Goal: Book appointment/travel/reservation

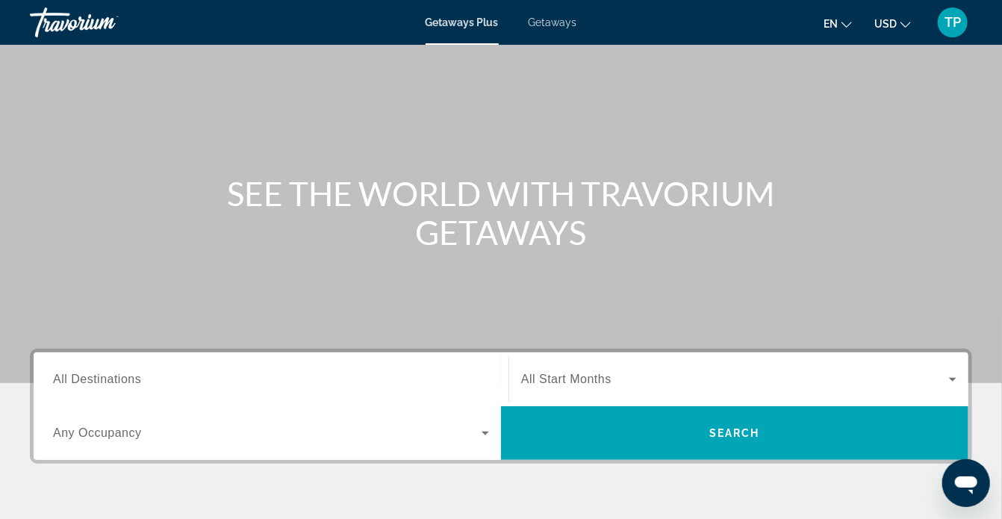
scroll to position [149, 0]
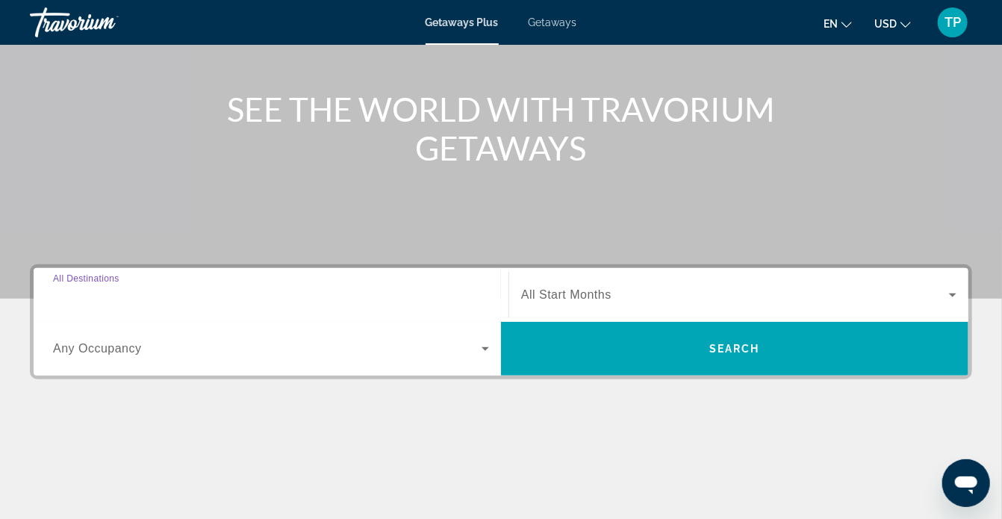
click at [288, 297] on input "Destination All Destinations" at bounding box center [271, 296] width 436 height 18
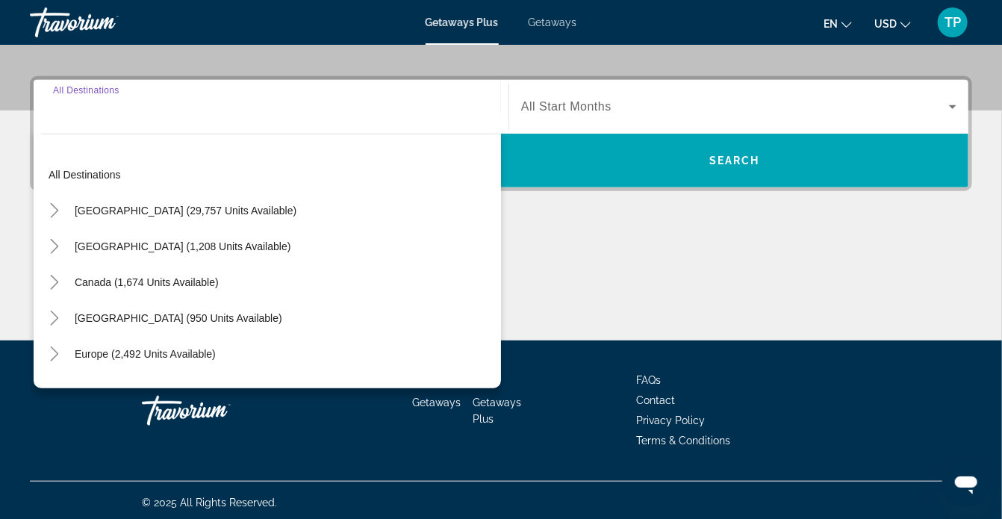
scroll to position [341, 0]
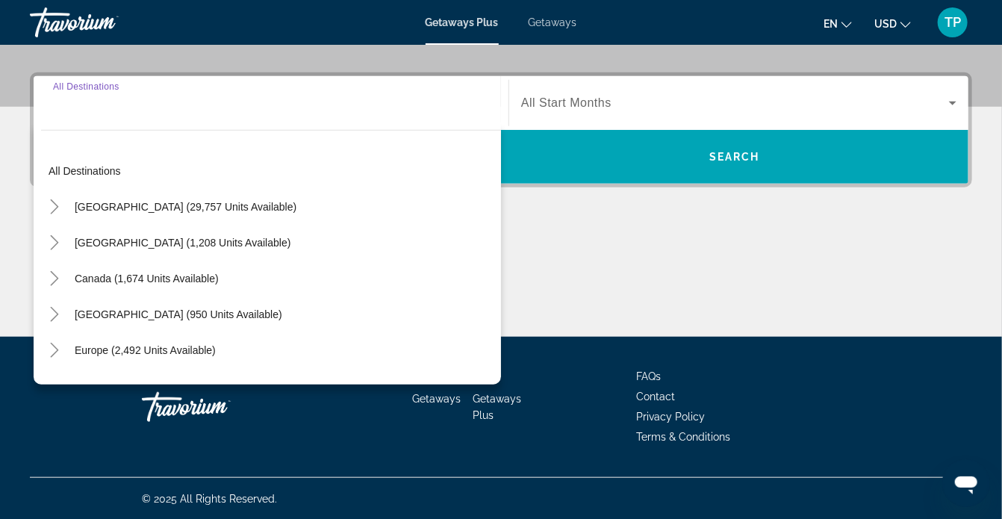
click at [189, 120] on div "Search widget" at bounding box center [271, 103] width 436 height 43
click at [170, 95] on input "Destination All Destinations" at bounding box center [271, 104] width 436 height 18
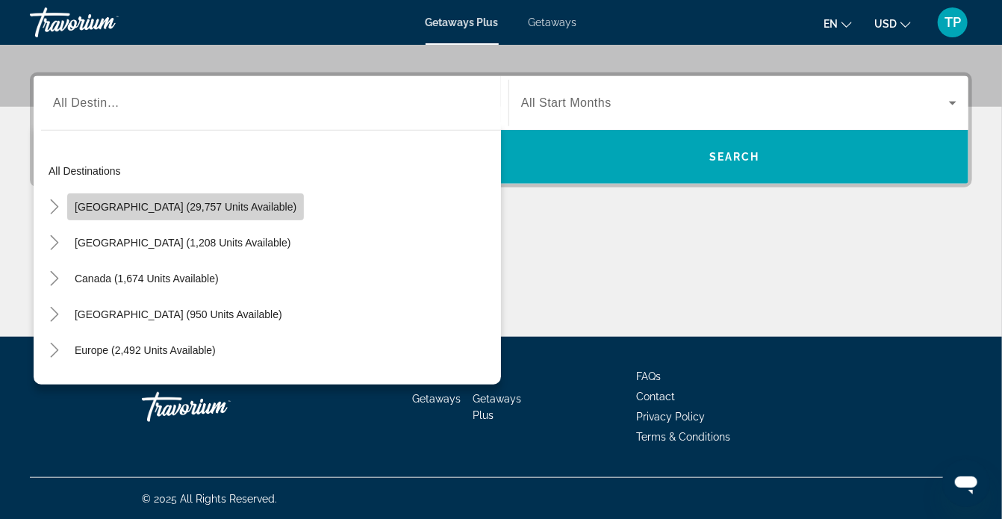
click at [205, 209] on span "[GEOGRAPHIC_DATA] (29,757 units available)" at bounding box center [186, 207] width 222 height 12
type input "**********"
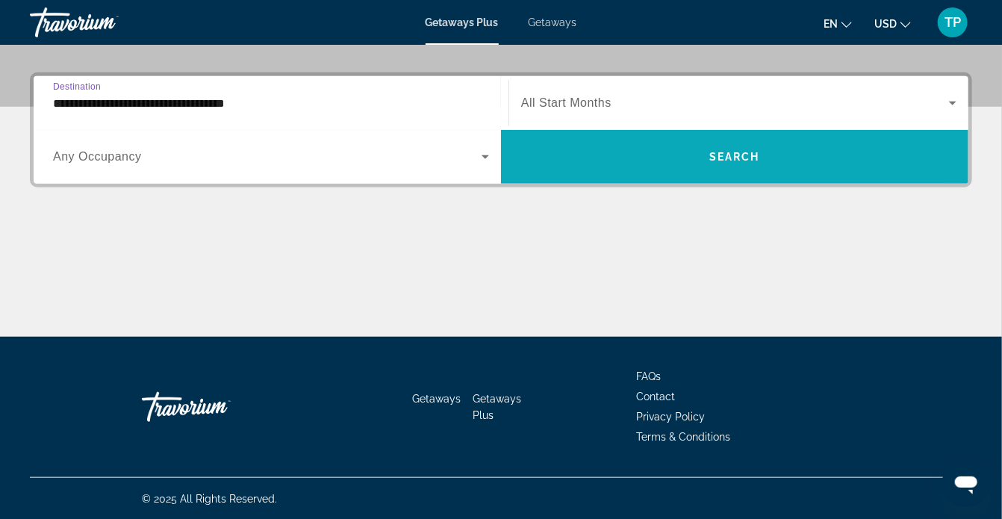
click at [577, 143] on span "Search widget" at bounding box center [735, 157] width 468 height 36
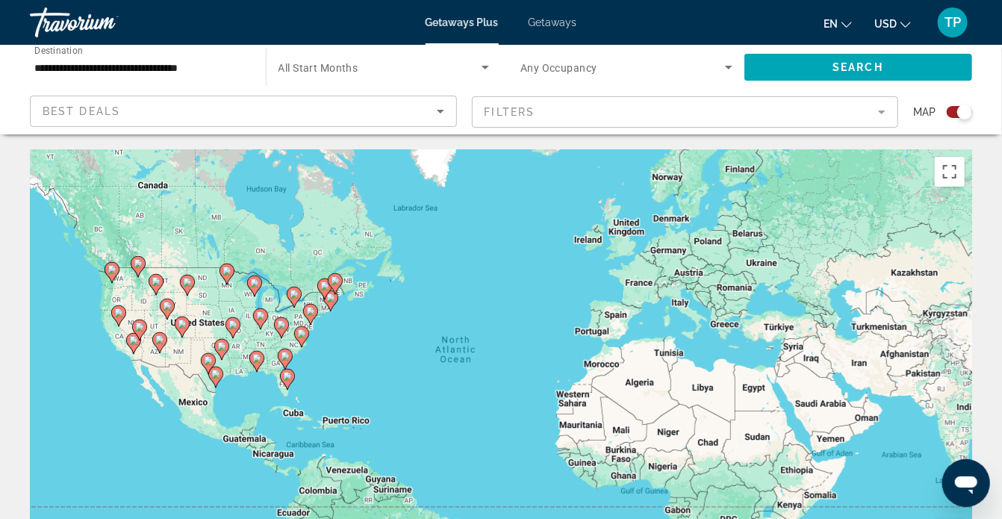
click at [134, 322] on gmp-advanced-marker "Main content" at bounding box center [139, 330] width 15 height 22
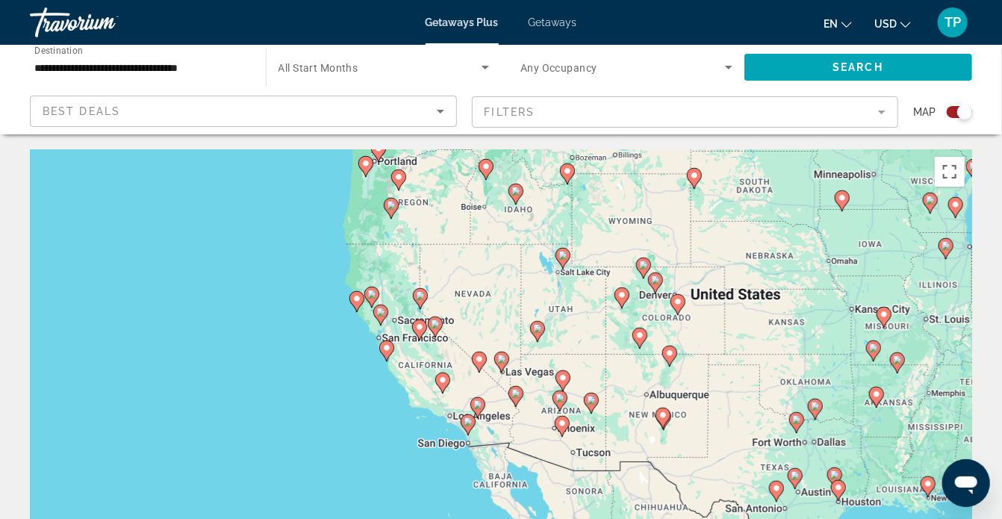
click at [502, 360] on image "Main content" at bounding box center [501, 359] width 9 height 9
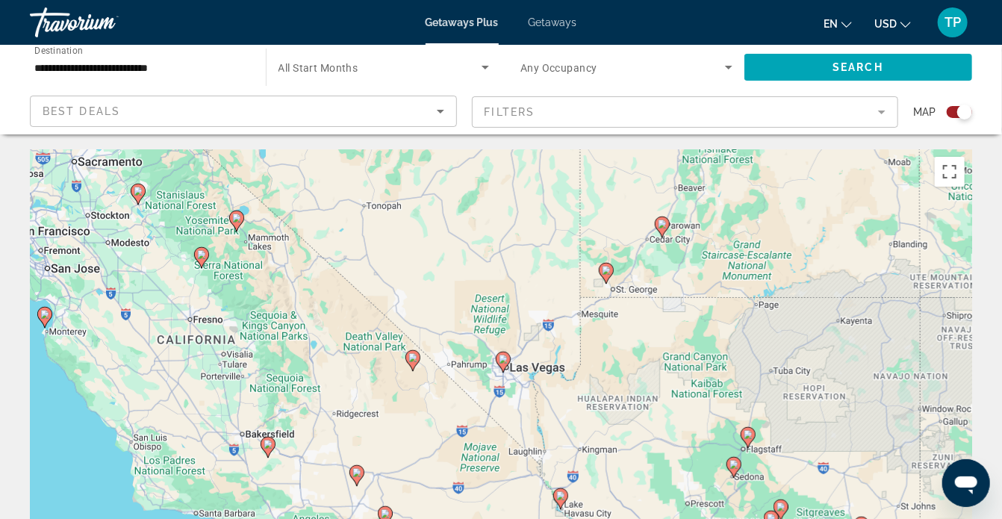
click at [506, 368] on gmp-advanced-marker "Main content" at bounding box center [503, 362] width 15 height 22
type input "**********"
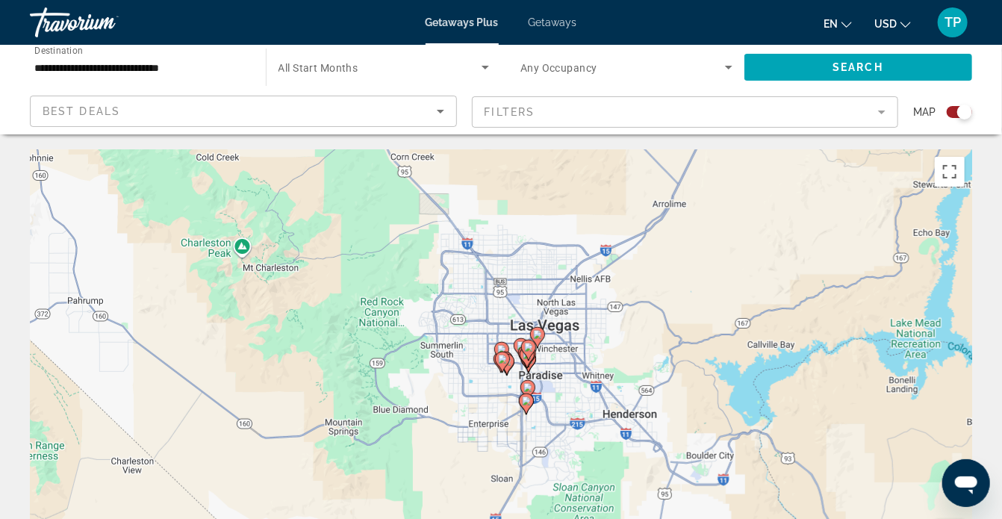
click at [527, 385] on image "Main content" at bounding box center [528, 387] width 9 height 9
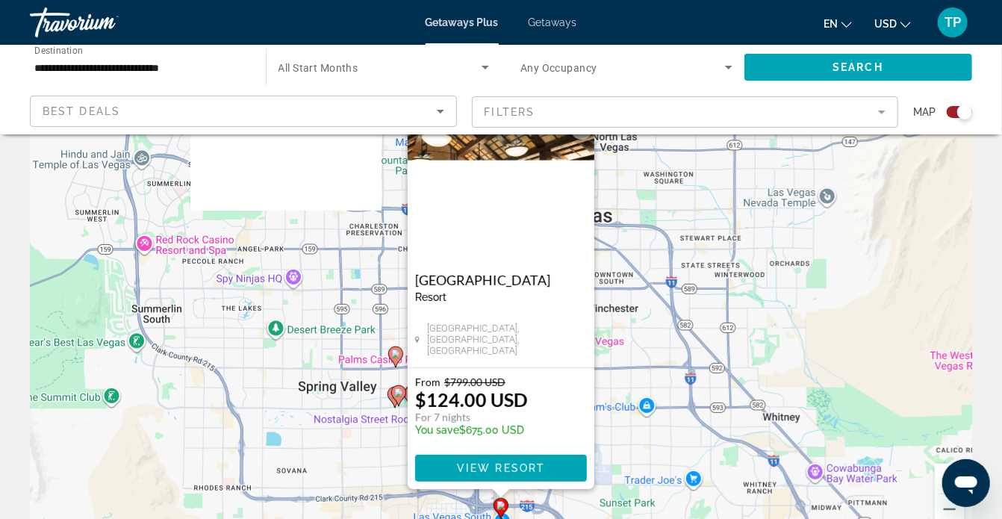
scroll to position [75, 0]
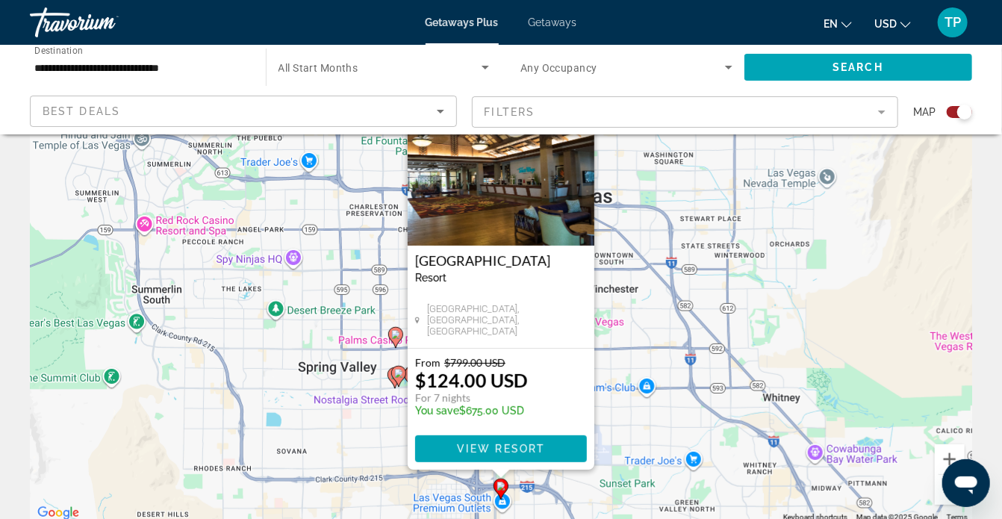
click at [397, 372] on image "Main content" at bounding box center [398, 373] width 9 height 9
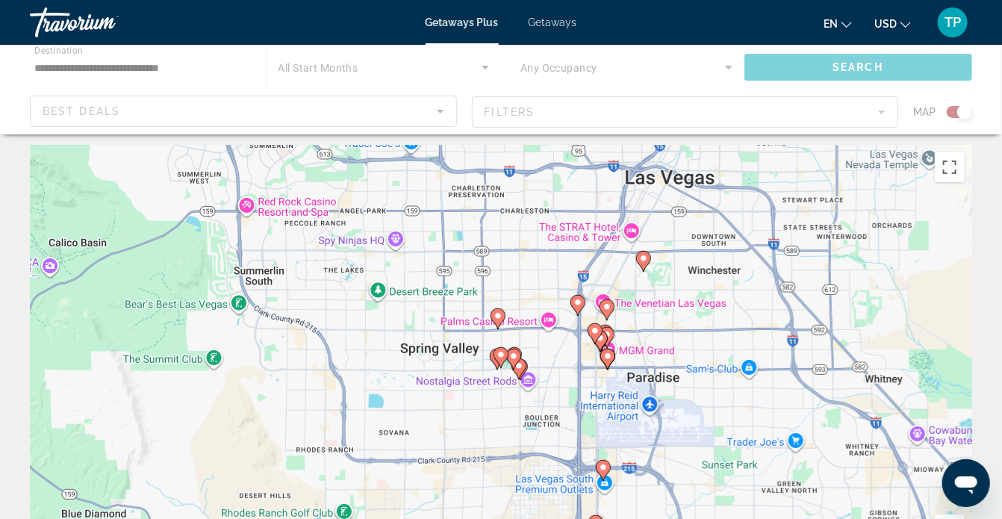
scroll to position [0, 0]
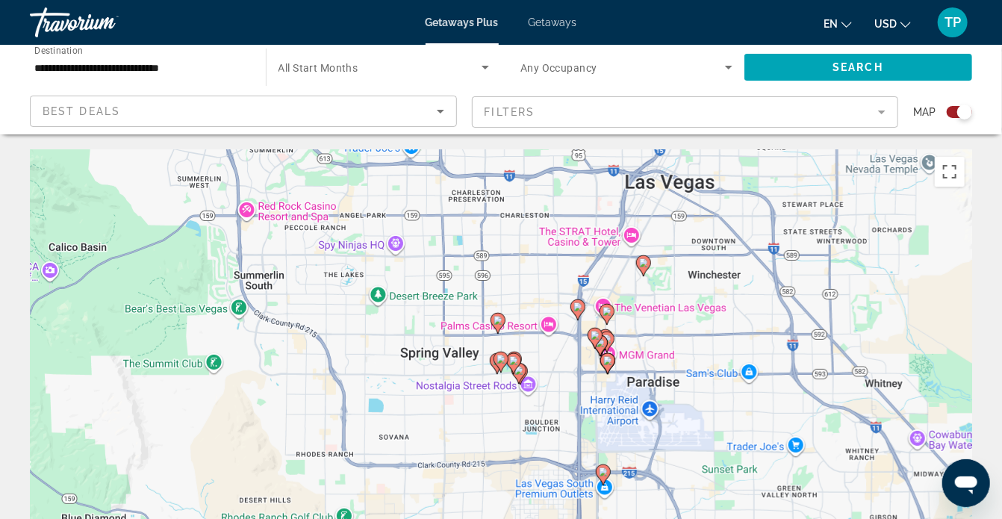
click at [500, 320] on image "Main content" at bounding box center [498, 320] width 9 height 9
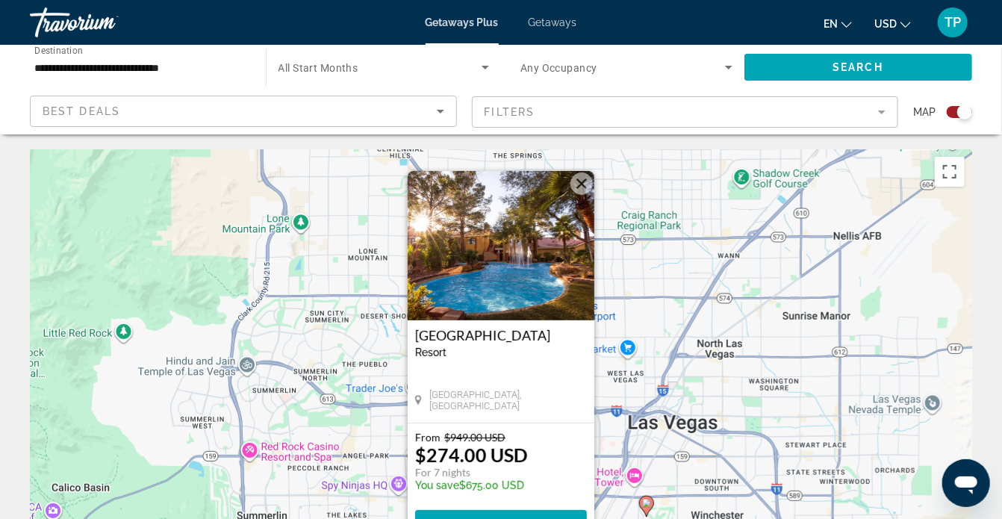
click at [574, 186] on button "Close" at bounding box center [582, 184] width 22 height 22
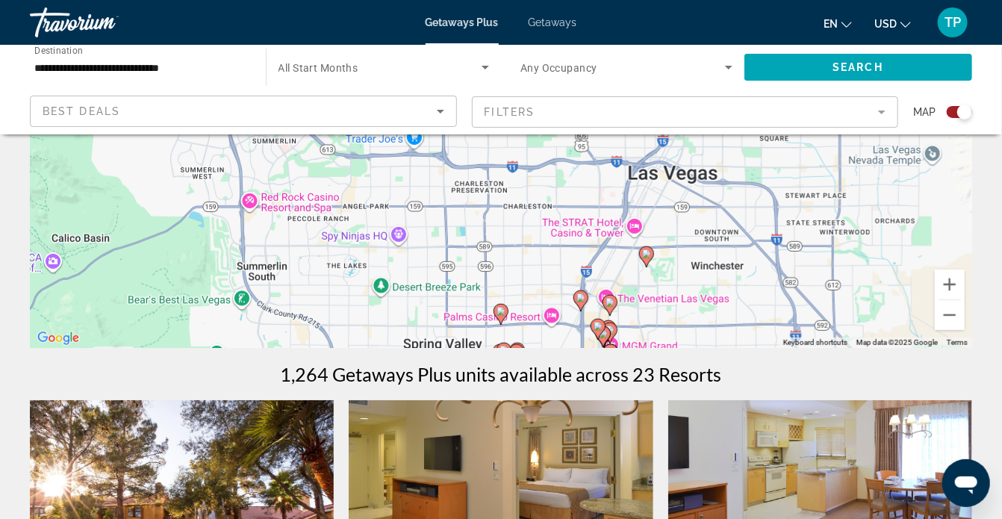
scroll to position [224, 0]
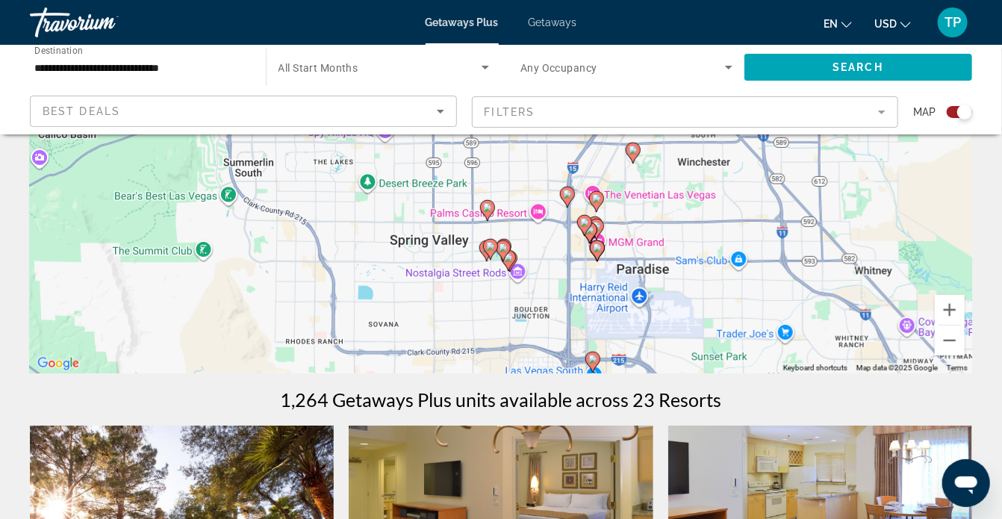
drag, startPoint x: 543, startPoint y: 329, endPoint x: 532, endPoint y: 192, distance: 137.2
click at [529, 191] on div "To activate drag with keyboard, press Alt + Enter. Once in keyboard drag state,…" at bounding box center [501, 149] width 943 height 448
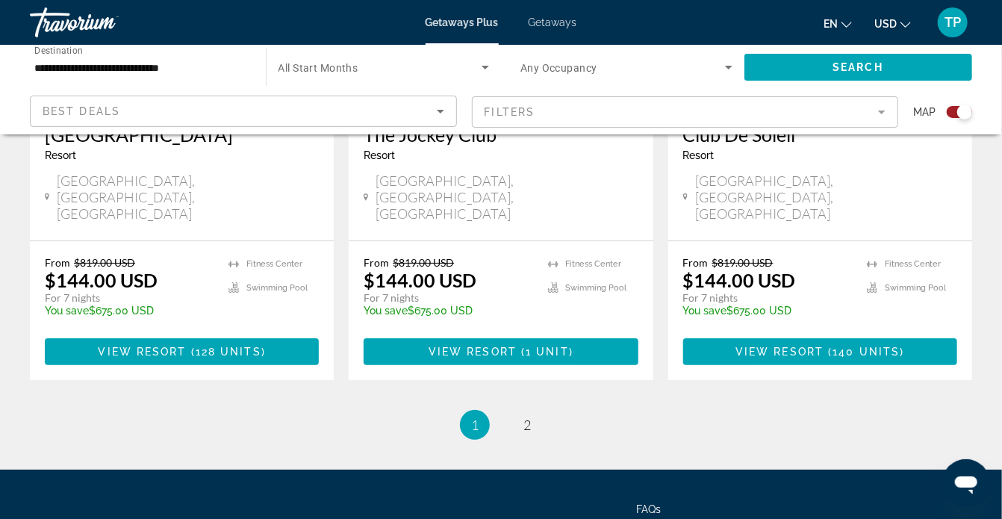
scroll to position [2471, 0]
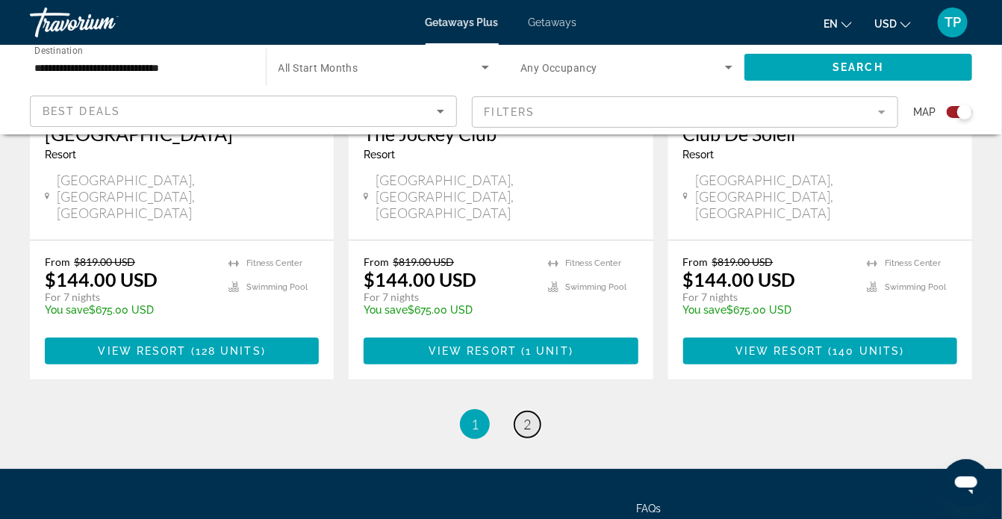
click at [532, 412] on link "page 2" at bounding box center [528, 425] width 26 height 26
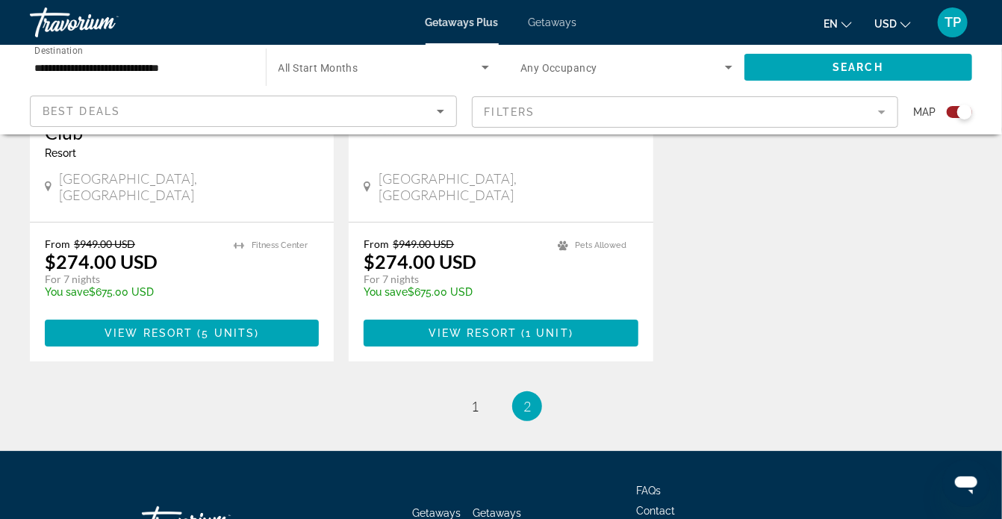
scroll to position [2465, 0]
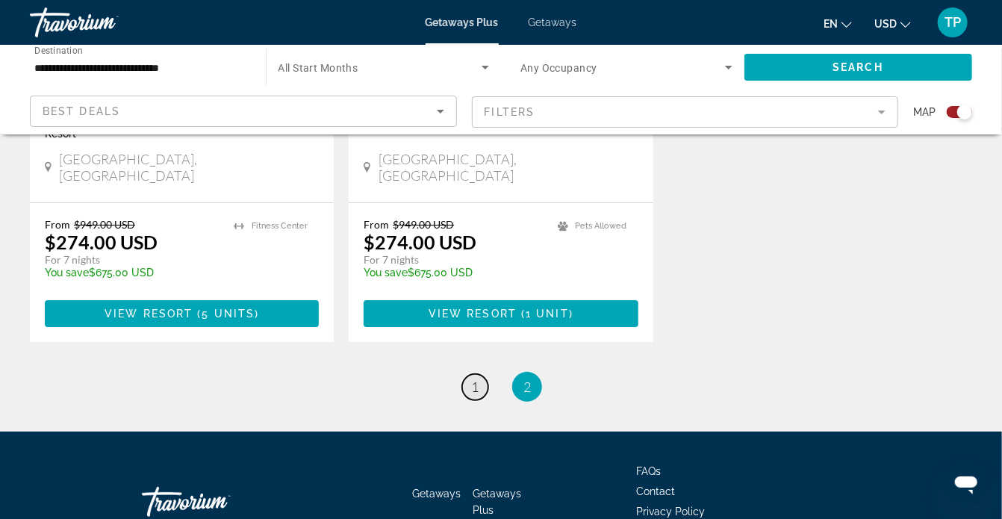
click at [479, 374] on link "page 1" at bounding box center [475, 387] width 26 height 26
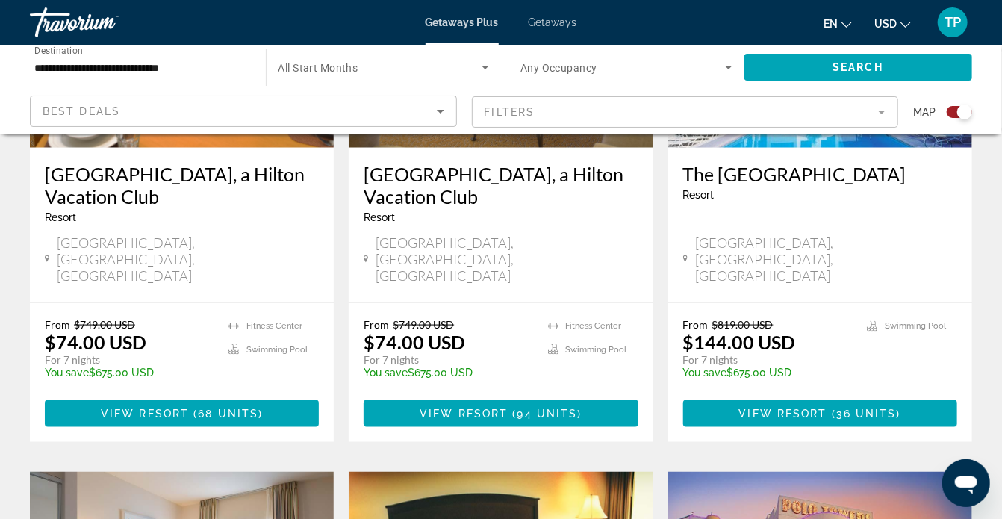
scroll to position [747, 0]
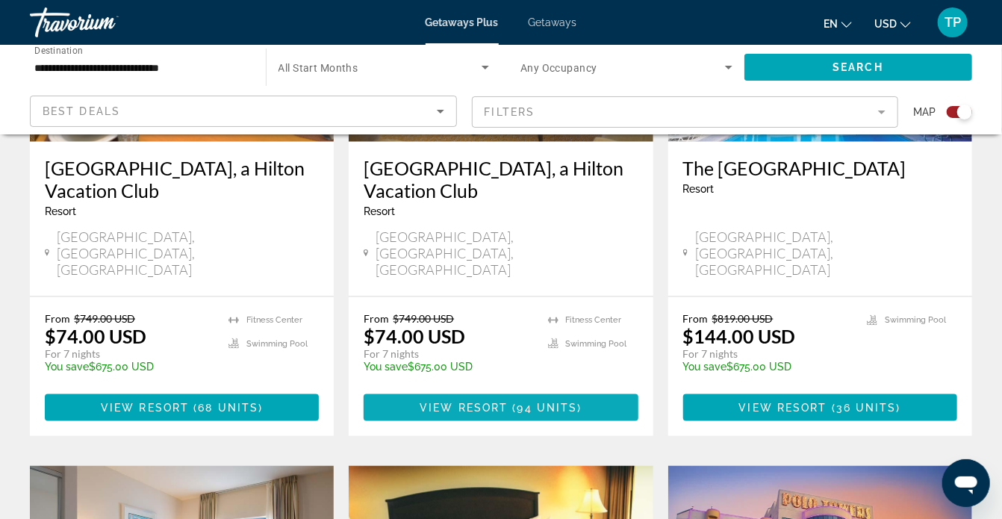
click at [452, 402] on span "View Resort" at bounding box center [464, 408] width 88 height 12
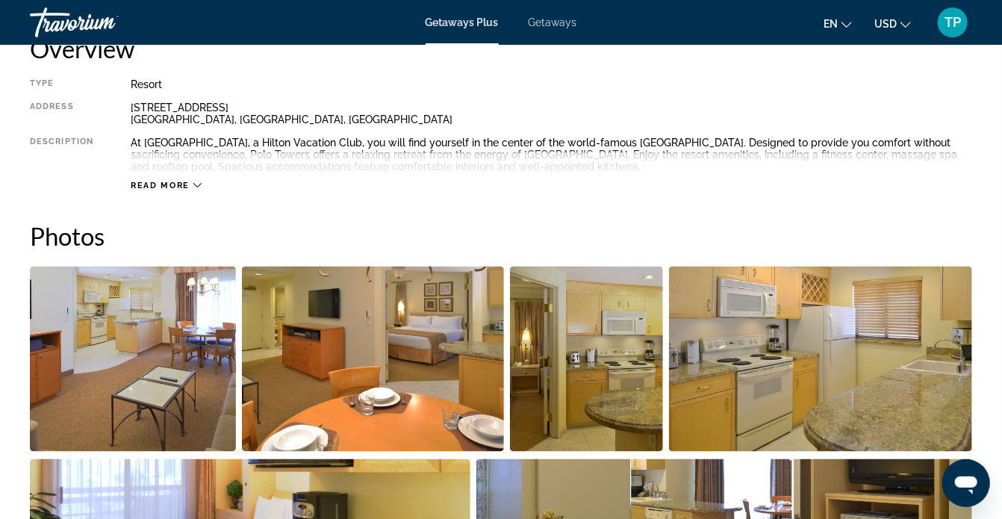
scroll to position [822, 0]
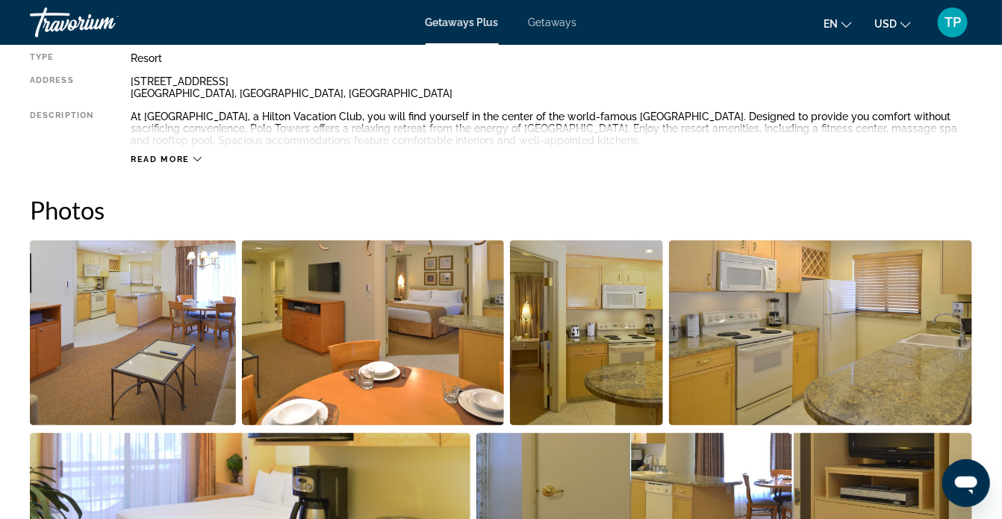
click at [161, 156] on span "Read more" at bounding box center [160, 160] width 59 height 10
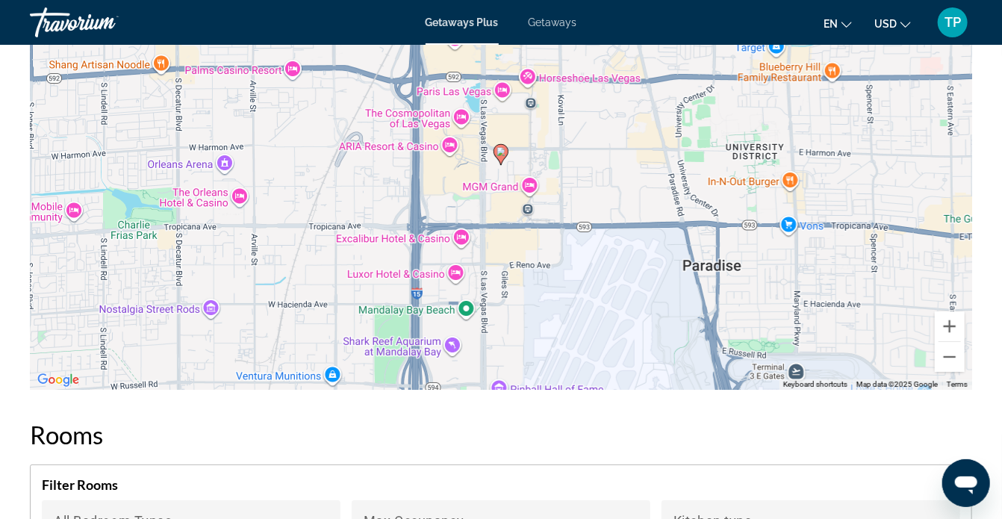
scroll to position [2390, 0]
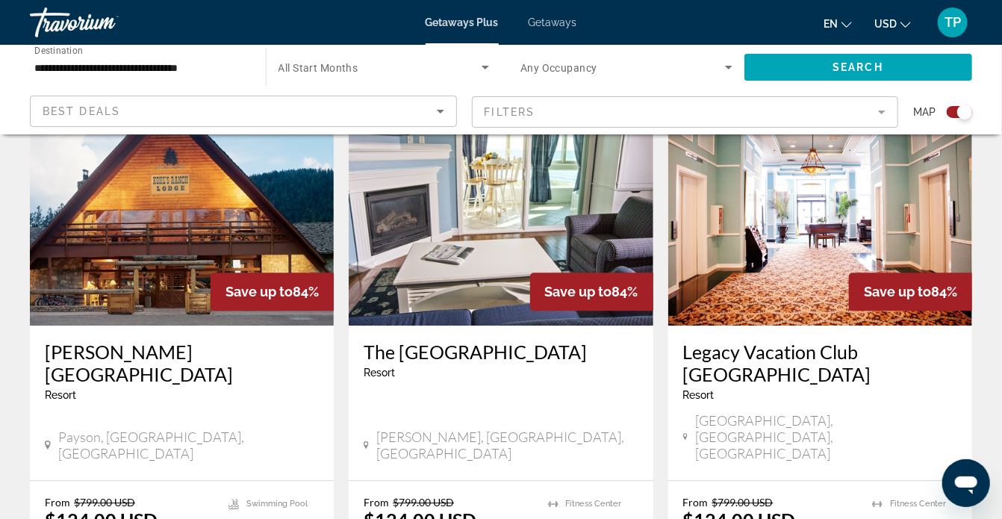
scroll to position [1718, 0]
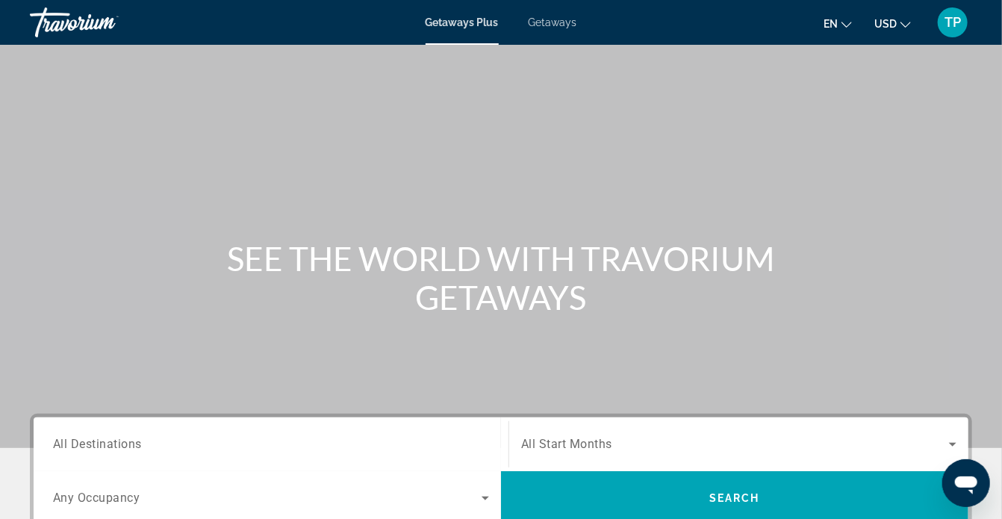
click at [542, 22] on span "Getaways" at bounding box center [553, 22] width 49 height 12
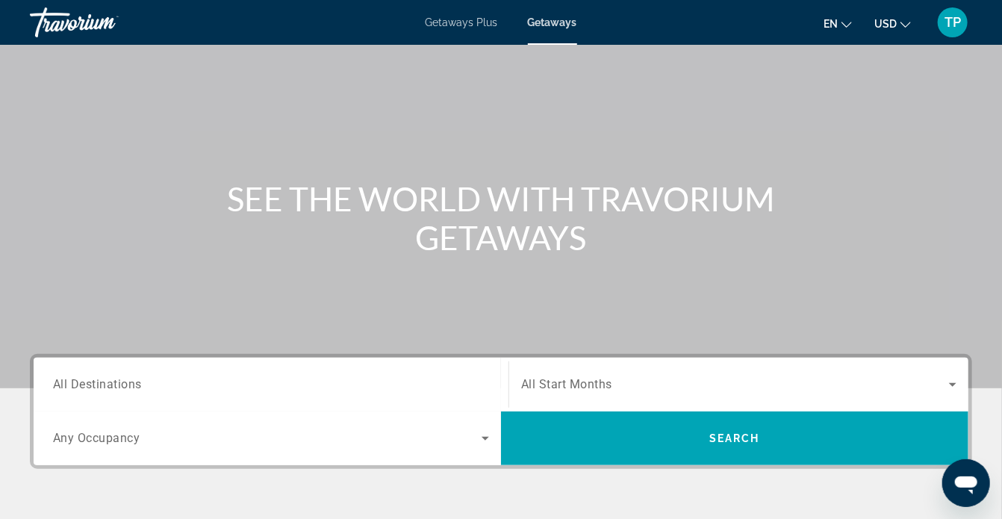
scroll to position [149, 0]
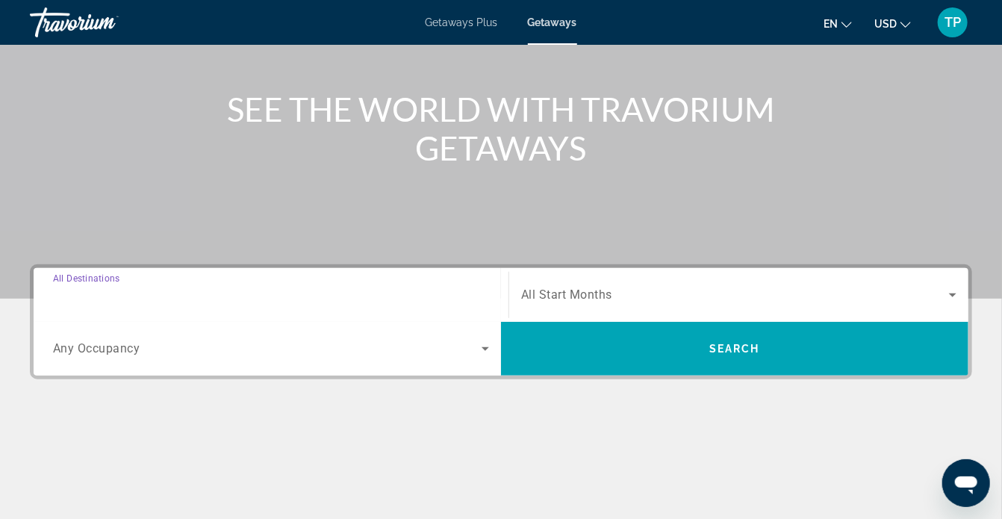
click at [208, 292] on input "Destination All Destinations" at bounding box center [271, 296] width 436 height 18
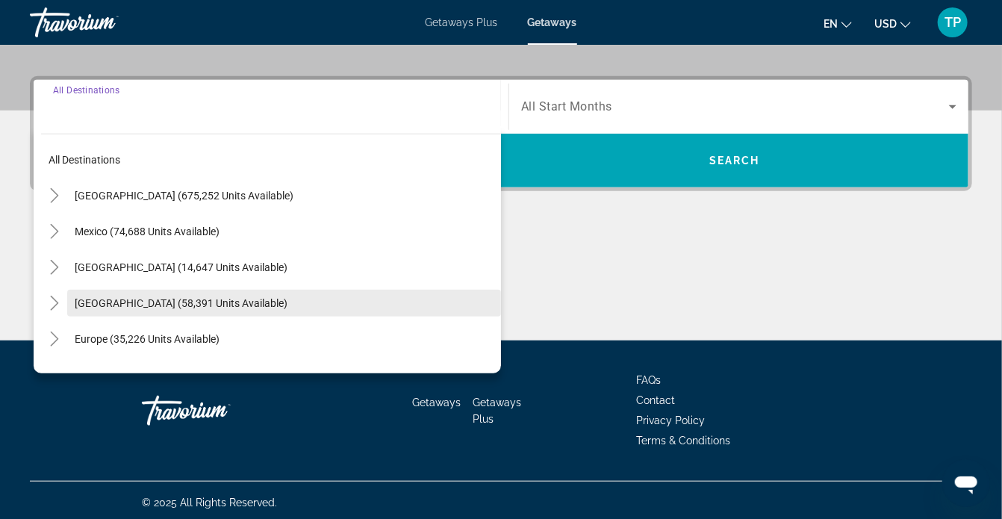
scroll to position [341, 0]
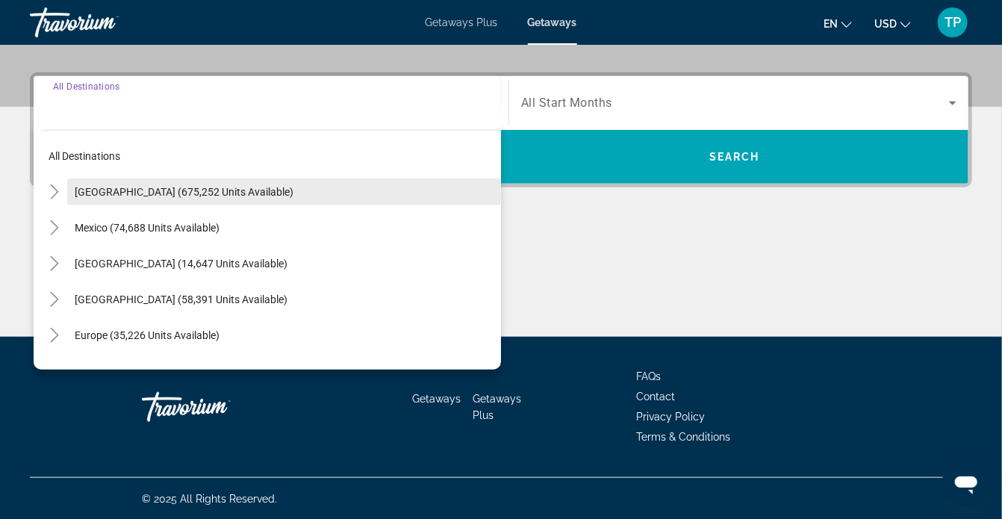
click at [160, 183] on span "Search widget" at bounding box center [284, 192] width 434 height 36
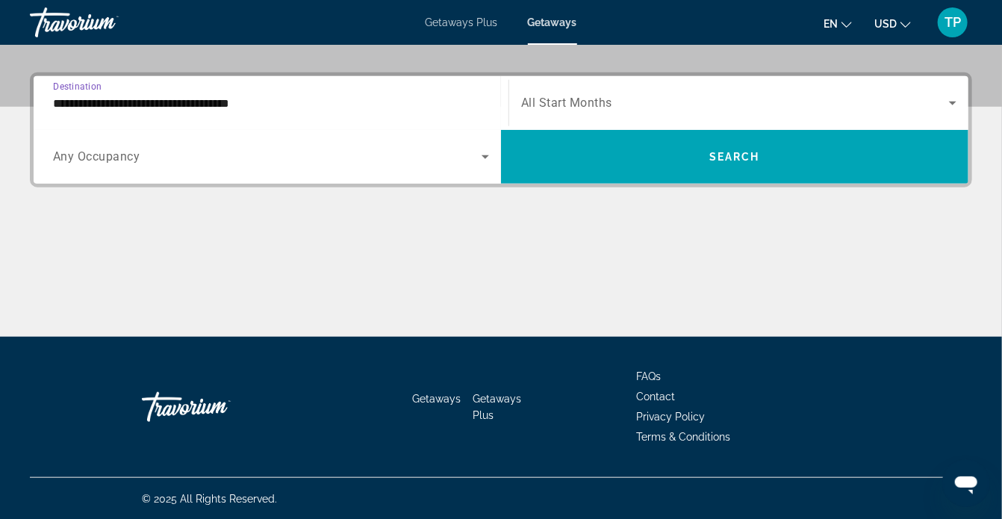
click at [281, 109] on input "**********" at bounding box center [271, 104] width 436 height 18
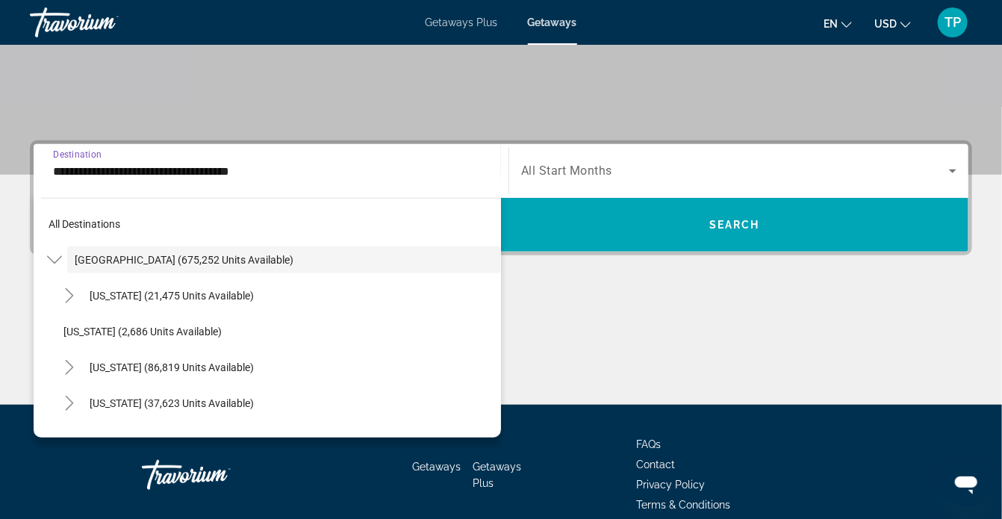
drag, startPoint x: 283, startPoint y: 176, endPoint x: 16, endPoint y: 169, distance: 266.8
click at [21, 176] on div "**********" at bounding box center [501, 272] width 1002 height 264
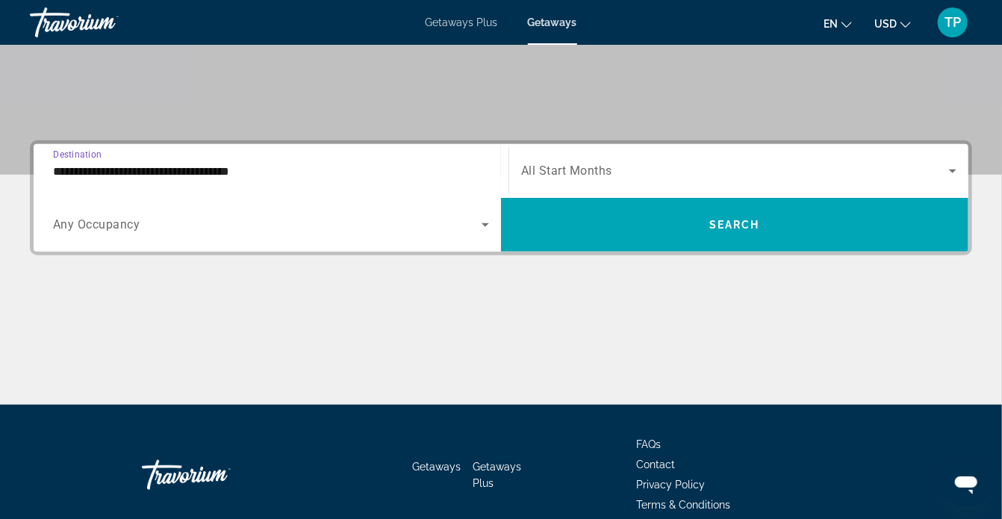
click at [323, 182] on div "**********" at bounding box center [271, 171] width 436 height 43
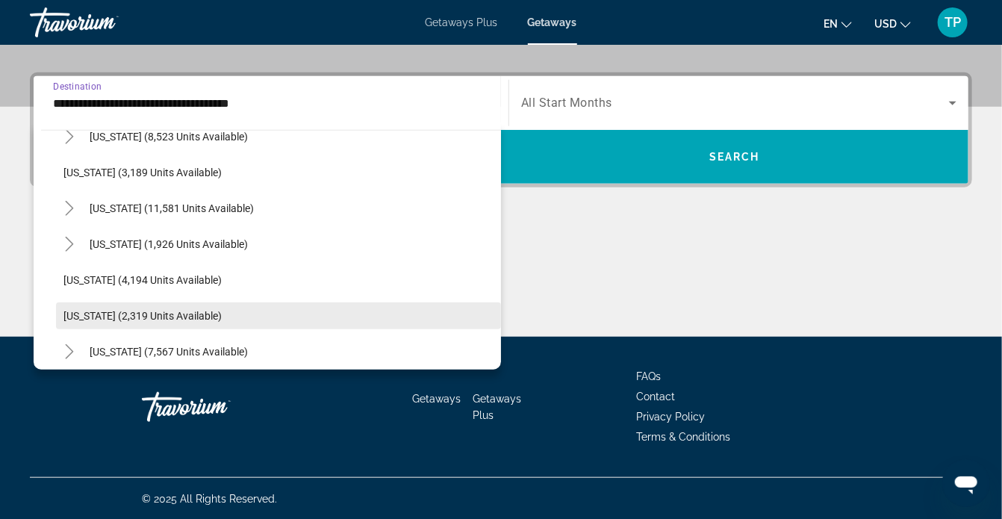
scroll to position [822, 0]
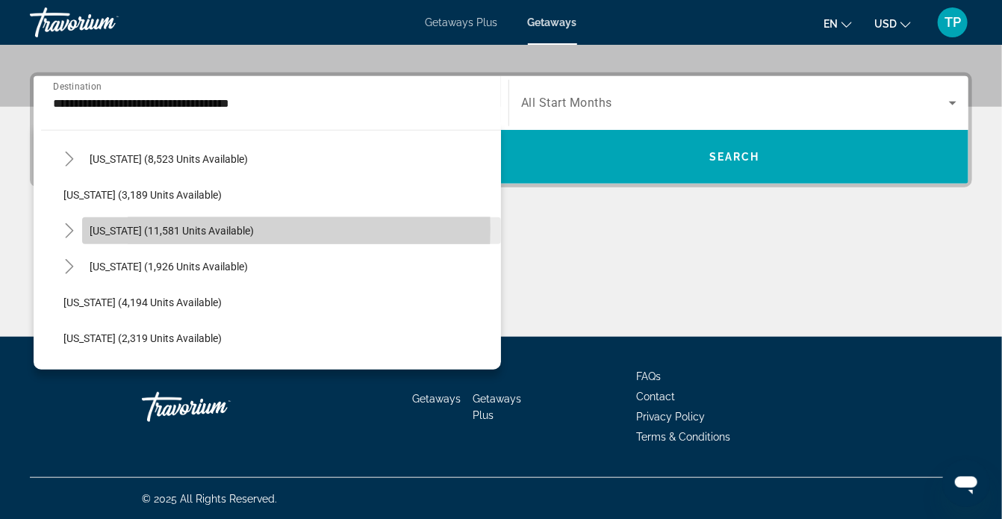
click at [214, 228] on span "[US_STATE] (11,581 units available)" at bounding box center [172, 231] width 164 height 12
type input "**********"
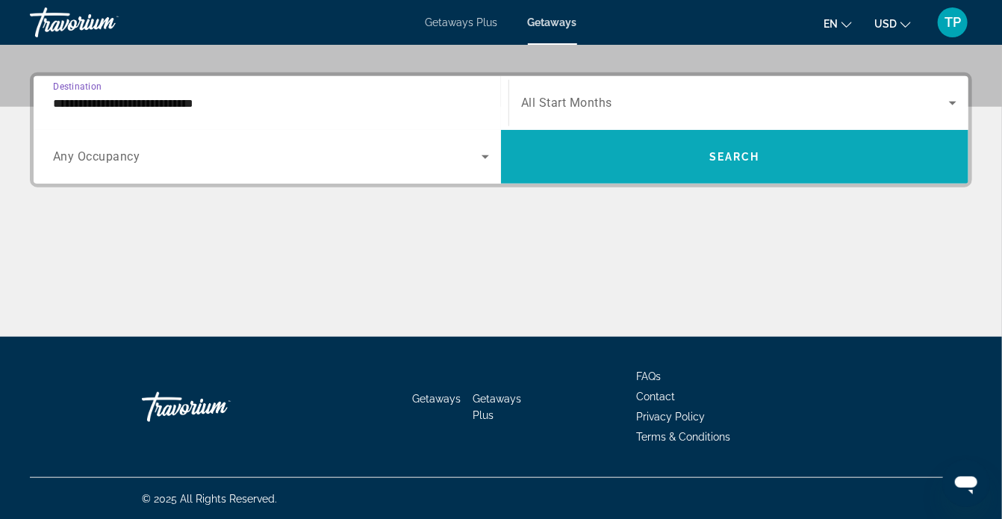
click at [710, 158] on span "Search" at bounding box center [735, 157] width 51 height 12
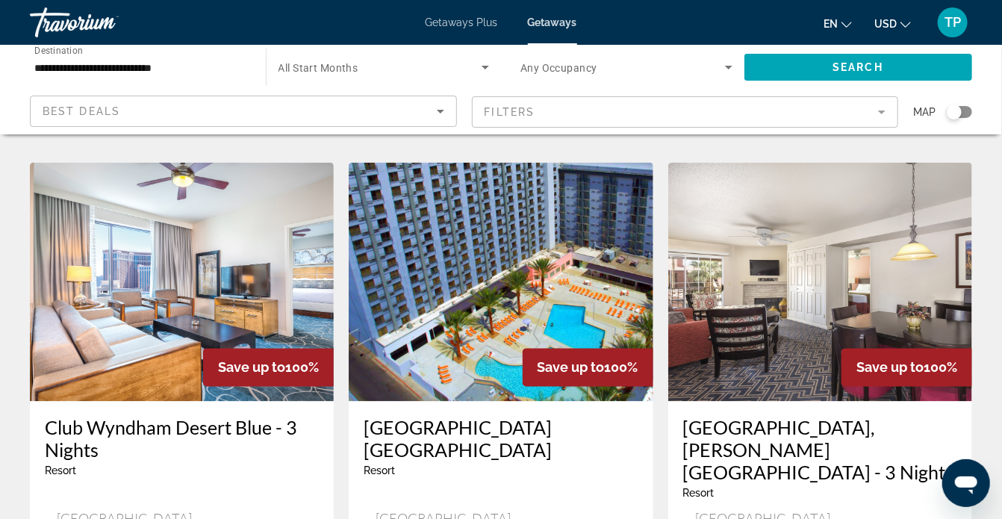
scroll to position [1270, 0]
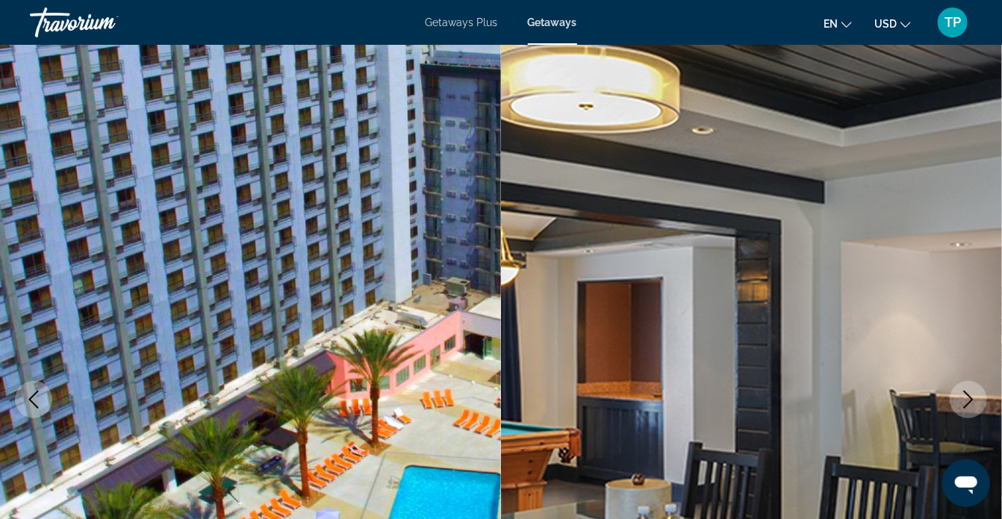
click at [59, 20] on div "Travorium" at bounding box center [104, 22] width 149 height 39
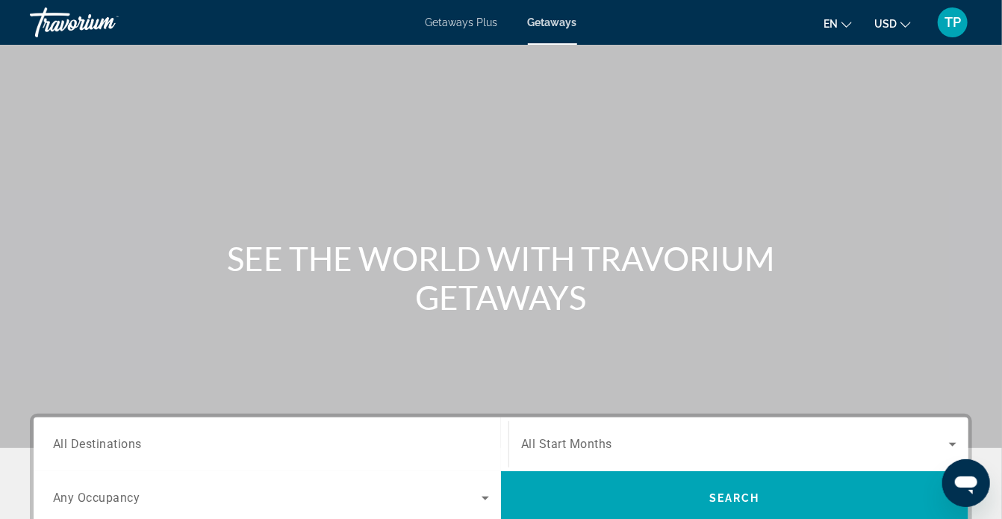
click at [59, 20] on div "Travorium" at bounding box center [104, 22] width 149 height 39
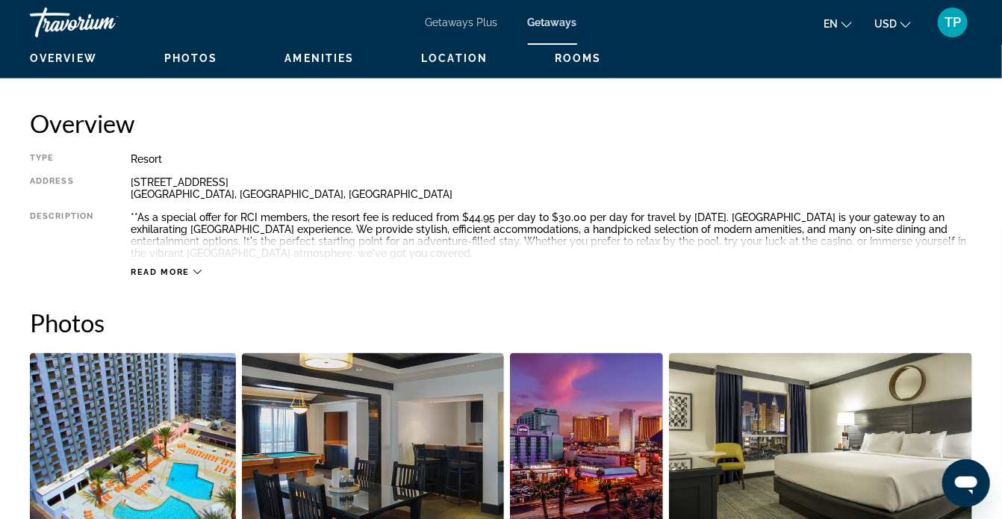
scroll to position [747, 0]
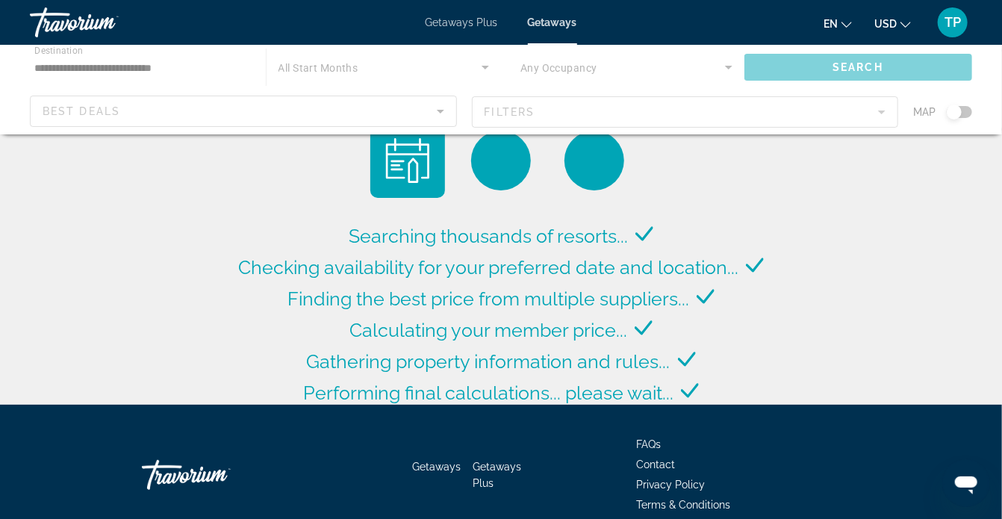
drag, startPoint x: 21, startPoint y: 0, endPoint x: 245, endPoint y: 32, distance: 226.4
click at [245, 32] on div "Getaways Plus Getaways en English Español Français Italiano Português русский U…" at bounding box center [501, 22] width 1002 height 39
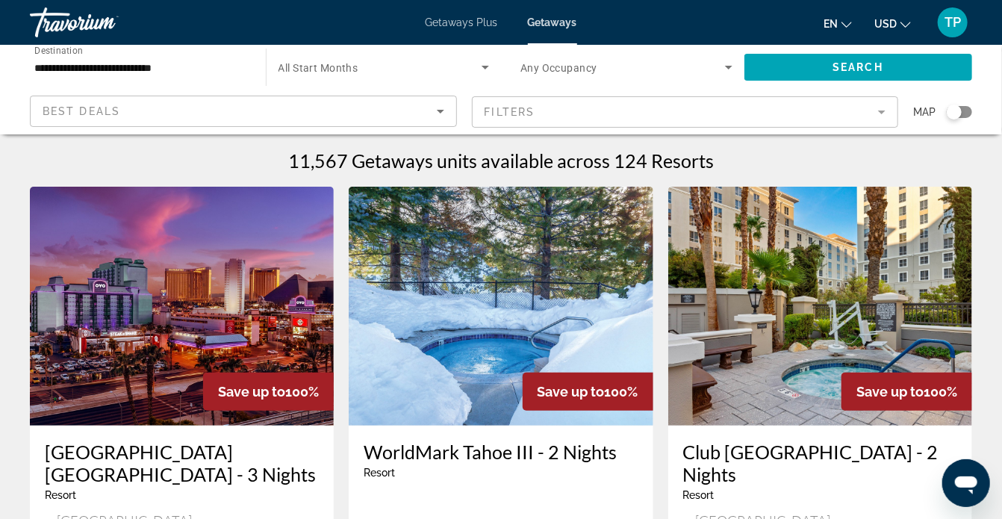
click at [97, 23] on div "Travorium" at bounding box center [104, 22] width 149 height 39
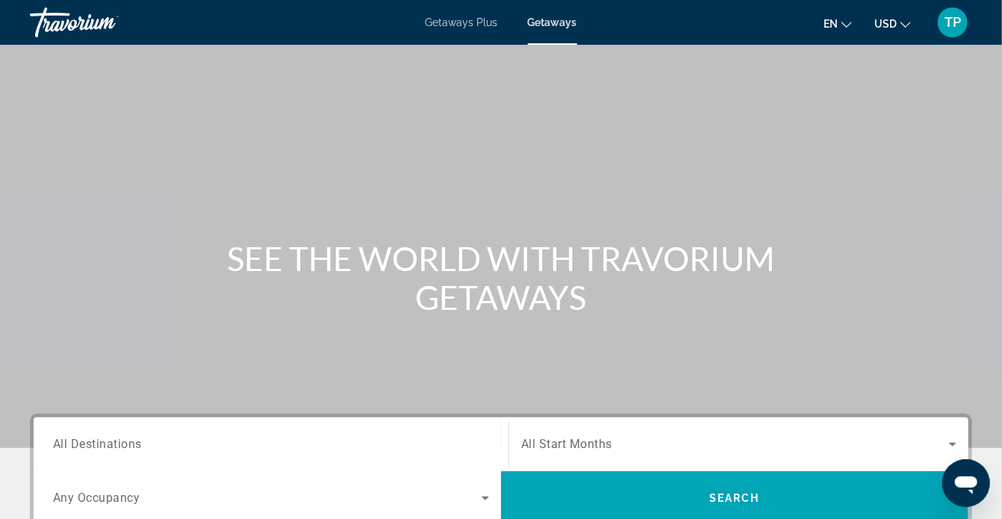
click at [957, 18] on span "TP" at bounding box center [953, 22] width 16 height 15
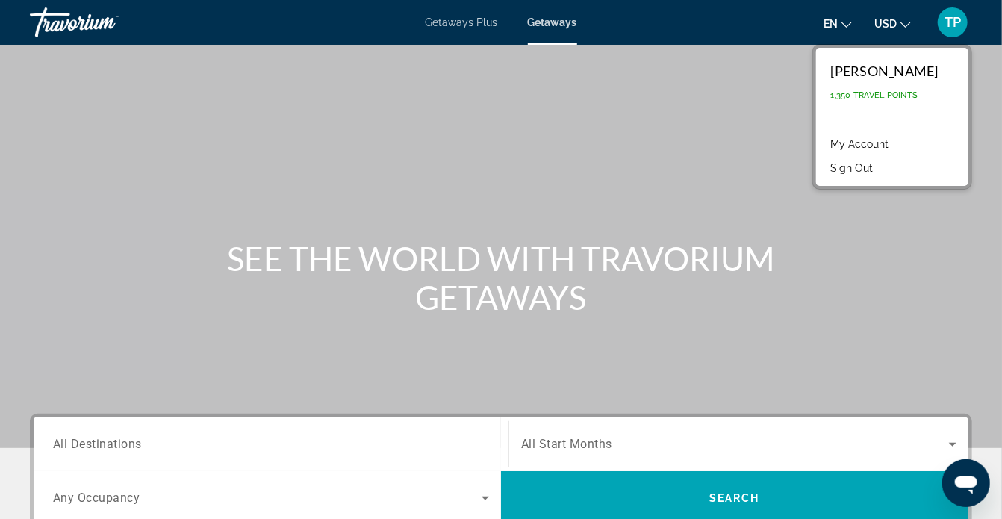
click at [68, 19] on div "Travorium" at bounding box center [104, 22] width 149 height 39
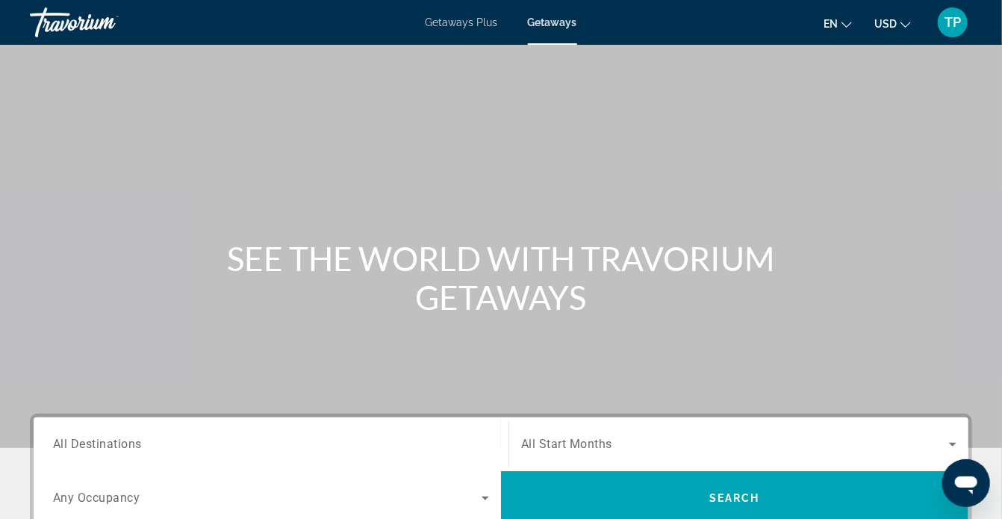
click at [69, 19] on div "Travorium" at bounding box center [104, 22] width 149 height 39
